Goal: Task Accomplishment & Management: Complete application form

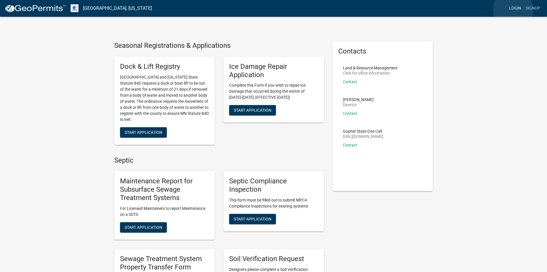
click at [513, 9] on link "Login" at bounding box center [515, 8] width 17 height 11
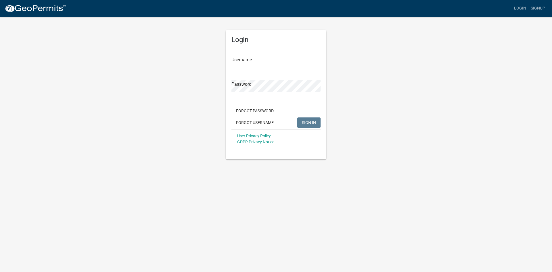
type input "CubedB"
click at [301, 122] on button "SIGN IN" at bounding box center [308, 122] width 23 height 10
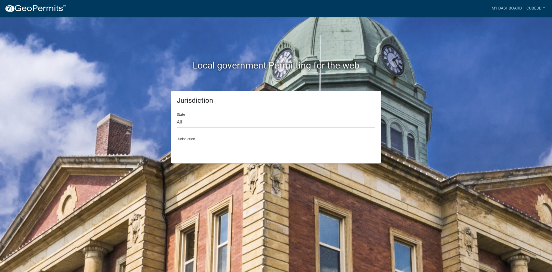
click at [192, 124] on select "All Colorado Georgia Indiana Iowa Kansas Minnesota Ohio South Carolina Wisconsin" at bounding box center [276, 122] width 198 height 12
select select "Minnesota"
click at [177, 116] on select "All Colorado Georgia Indiana Iowa Kansas Minnesota Ohio South Carolina Wisconsin" at bounding box center [276, 122] width 198 height 12
click at [213, 147] on select "Becker County, Minnesota Benton County, Minnesota Carlton County, Minnesota Cit…" at bounding box center [276, 147] width 198 height 12
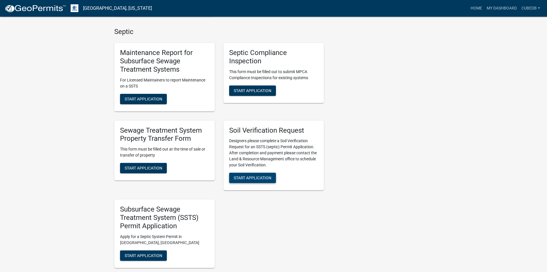
scroll to position [330, 0]
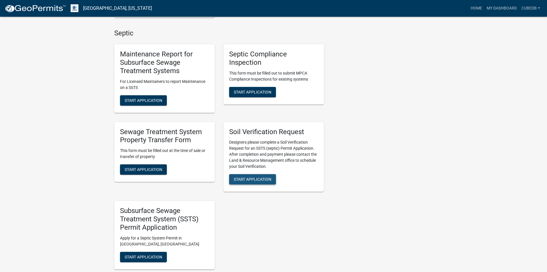
click at [259, 179] on span "Start Application" at bounding box center [253, 179] width 38 height 5
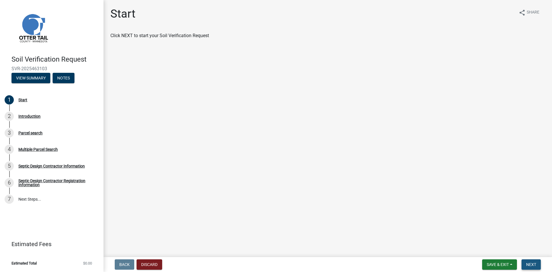
click at [534, 263] on span "Next" at bounding box center [531, 264] width 10 height 5
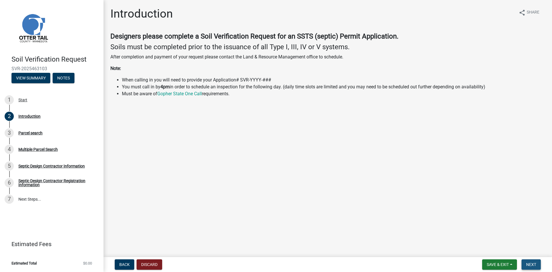
click at [530, 262] on span "Next" at bounding box center [531, 264] width 10 height 5
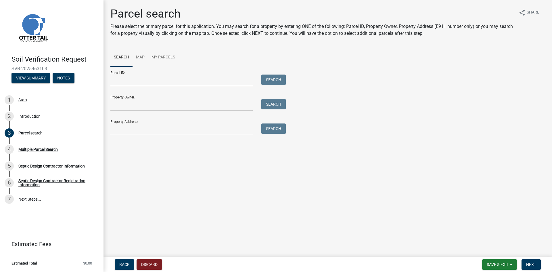
click at [166, 78] on input "Parcel ID:" at bounding box center [181, 80] width 142 height 12
paste input "48000230150000"
type input "48000230150000"
click at [266, 81] on button "Search" at bounding box center [273, 79] width 24 height 10
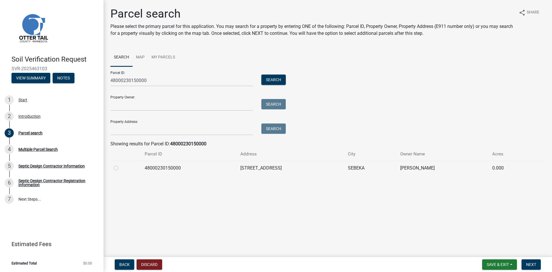
click at [121, 164] on label at bounding box center [121, 164] width 0 height 0
click at [121, 168] on input "radio" at bounding box center [123, 166] width 4 height 4
radio input "true"
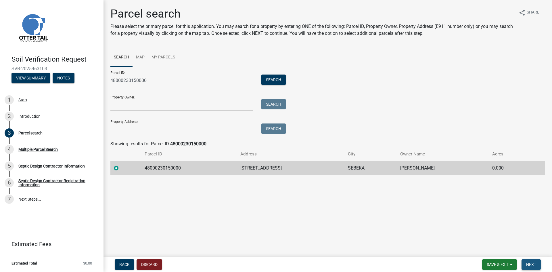
click at [529, 263] on span "Next" at bounding box center [531, 264] width 10 height 5
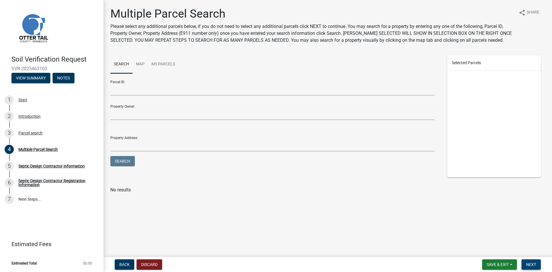
click at [530, 262] on span "Next" at bounding box center [531, 264] width 10 height 5
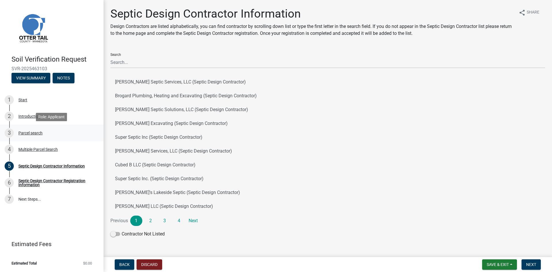
click at [32, 132] on div "Parcel search" at bounding box center [30, 133] width 24 height 4
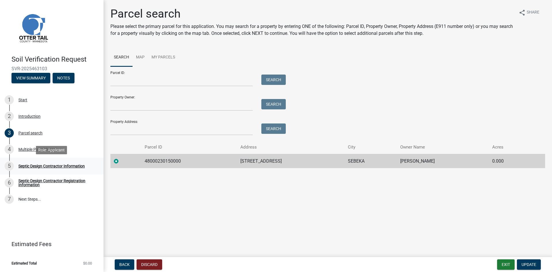
click at [28, 166] on div "Septic Design Contractor Information" at bounding box center [51, 166] width 66 height 4
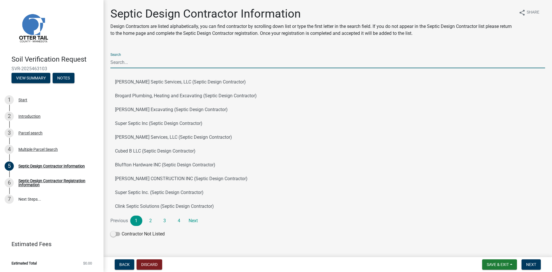
click at [137, 61] on input "Search" at bounding box center [327, 62] width 434 height 12
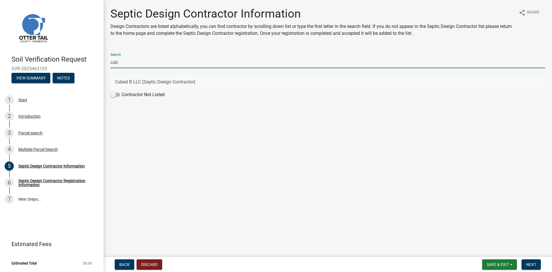
type input "cub"
click at [126, 83] on button "Cubed B LLC (Septic Design Contractor)" at bounding box center [327, 82] width 434 height 14
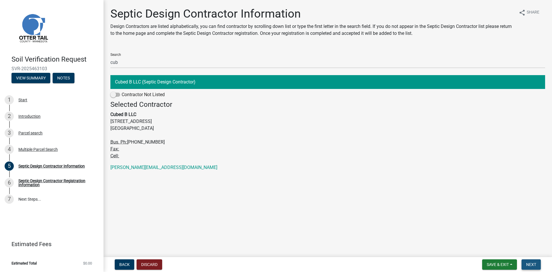
click at [532, 265] on span "Next" at bounding box center [531, 264] width 10 height 5
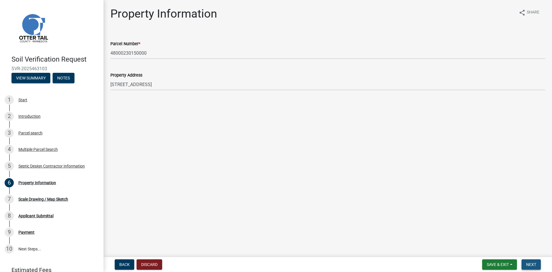
click at [528, 263] on span "Next" at bounding box center [531, 264] width 10 height 5
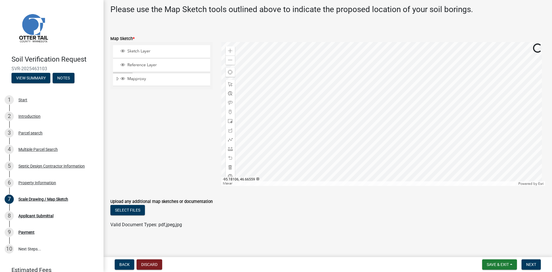
scroll to position [123, 0]
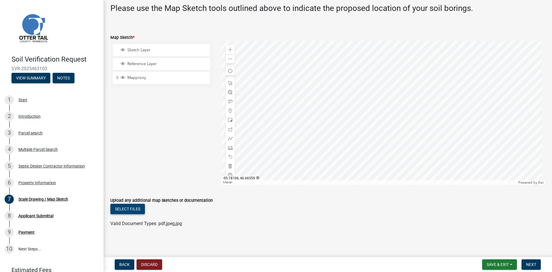
click at [127, 209] on button "Select files" at bounding box center [127, 208] width 34 height 10
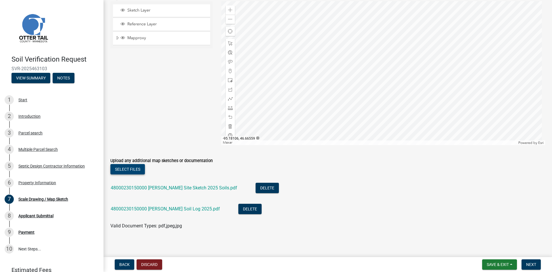
scroll to position [165, 0]
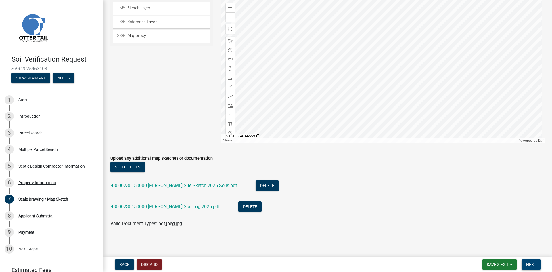
click at [533, 263] on span "Next" at bounding box center [531, 264] width 10 height 5
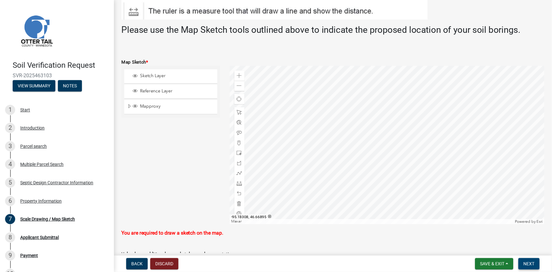
scroll to position [105, 0]
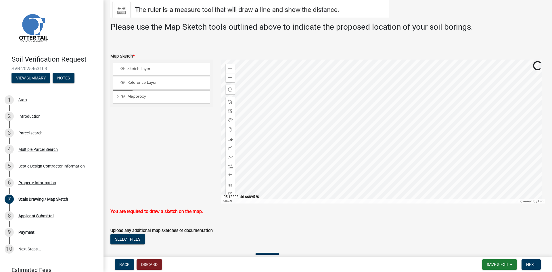
drag, startPoint x: 494, startPoint y: 1, endPoint x: 394, endPoint y: 40, distance: 107.3
click at [393, 38] on p at bounding box center [327, 37] width 434 height 7
click at [229, 68] on span at bounding box center [230, 68] width 5 height 5
click at [230, 67] on span at bounding box center [230, 68] width 5 height 5
click at [348, 77] on div at bounding box center [383, 131] width 324 height 144
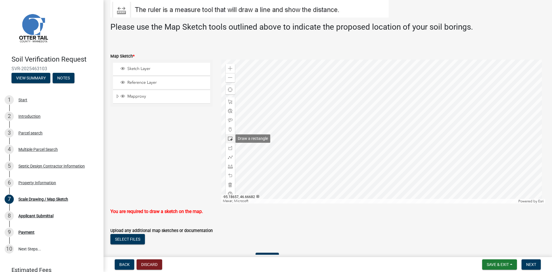
click at [229, 138] on span at bounding box center [230, 138] width 5 height 5
click at [341, 110] on div at bounding box center [383, 131] width 324 height 144
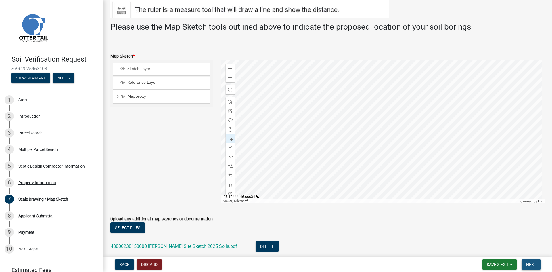
click at [534, 265] on span "Next" at bounding box center [531, 264] width 10 height 5
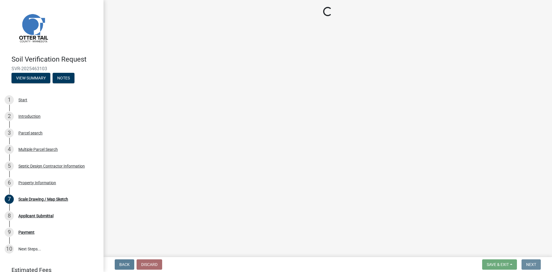
scroll to position [0, 0]
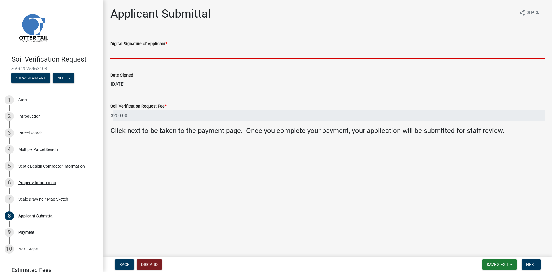
click at [143, 56] on input "Digital Signature of Applicant *" at bounding box center [327, 53] width 434 height 12
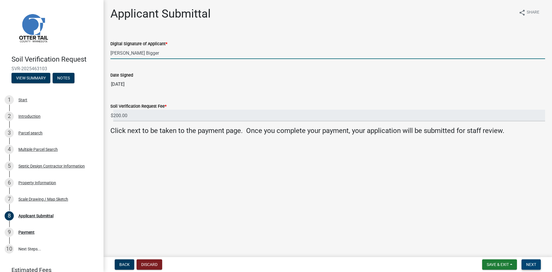
type input "[PERSON_NAME] Bigger"
click at [528, 264] on span "Next" at bounding box center [531, 264] width 10 height 5
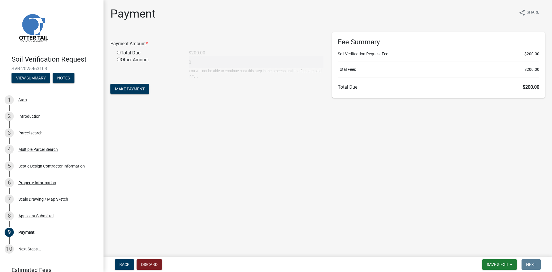
click at [118, 52] on input "radio" at bounding box center [119, 53] width 4 height 4
radio input "true"
type input "200"
click at [132, 87] on span "Make Payment" at bounding box center [130, 88] width 30 height 5
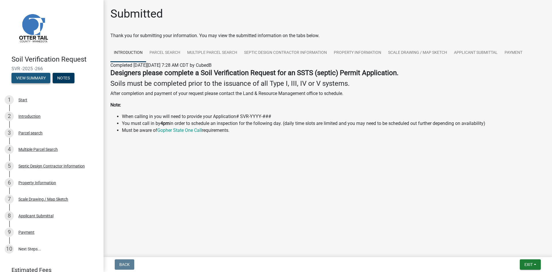
click at [41, 78] on button "View Summary" at bounding box center [30, 78] width 39 height 10
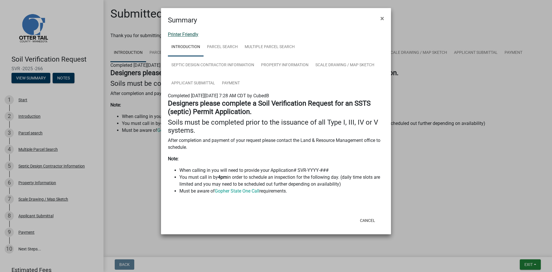
click at [184, 34] on link "Printer Friendly" at bounding box center [183, 34] width 30 height 5
click at [383, 18] on span "×" at bounding box center [382, 18] width 4 height 8
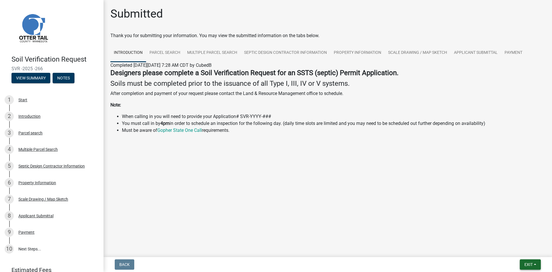
click at [524, 262] on span "Exit" at bounding box center [528, 264] width 8 height 5
click at [509, 249] on button "Save & Exit" at bounding box center [518, 249] width 46 height 14
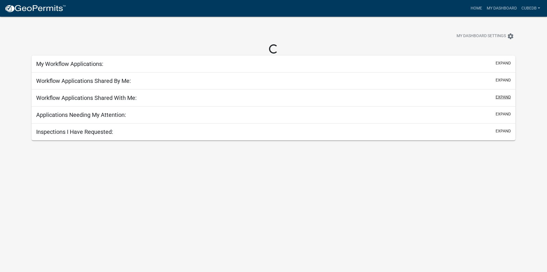
select select "3: 100"
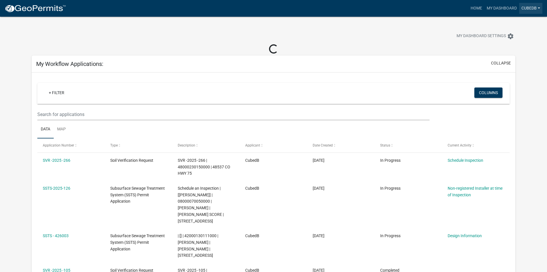
click at [539, 8] on link "CubedB" at bounding box center [530, 8] width 23 height 11
click at [509, 57] on link "Logout" at bounding box center [518, 56] width 49 height 14
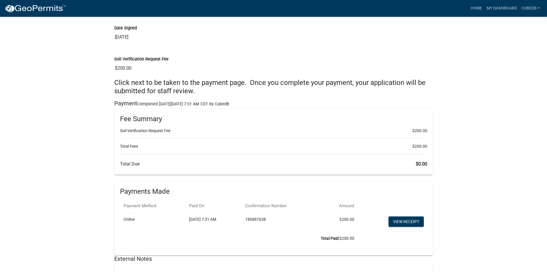
scroll to position [1132, 0]
